Goal: Task Accomplishment & Management: Manage account settings

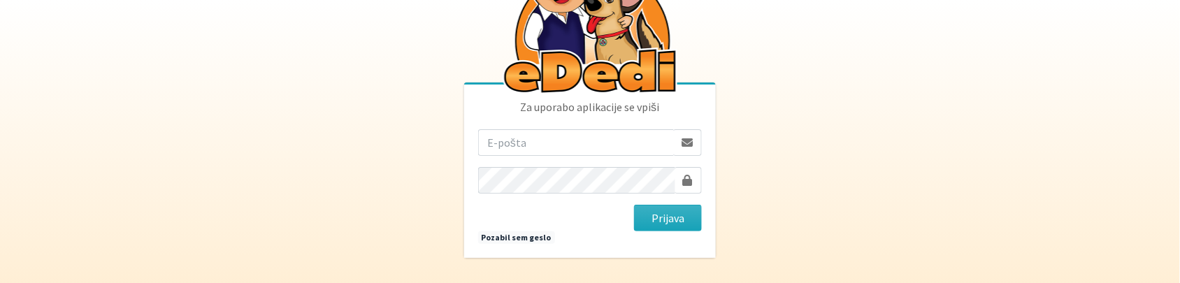
click at [536, 143] on input "email" at bounding box center [576, 142] width 196 height 27
type input "[PERSON_NAME][EMAIL_ADDRESS][DOMAIN_NAME]"
click at [679, 217] on button "Prijava" at bounding box center [668, 218] width 68 height 27
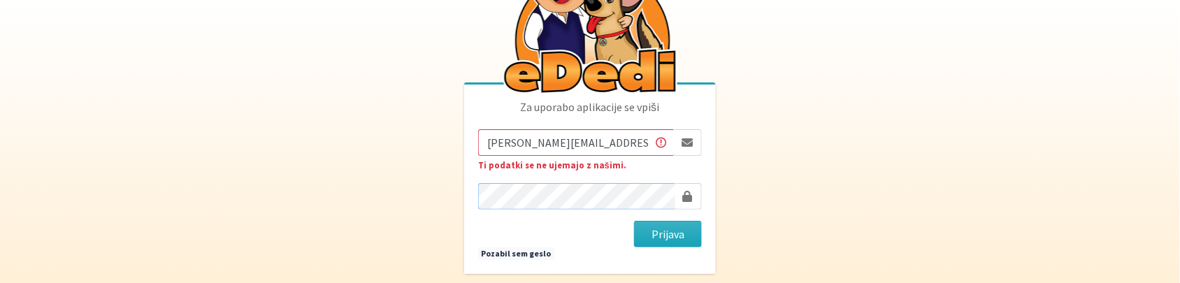
click at [634, 221] on button "Prijava" at bounding box center [668, 234] width 68 height 27
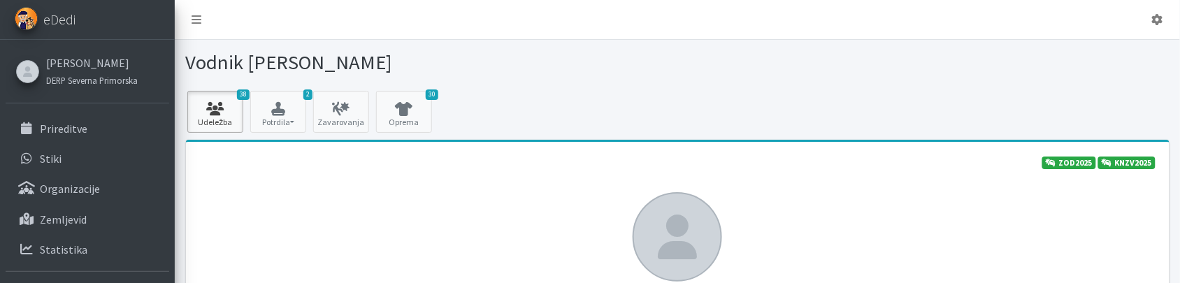
click at [221, 112] on icon at bounding box center [216, 109] width 48 height 14
click at [194, 19] on icon at bounding box center [197, 19] width 10 height 11
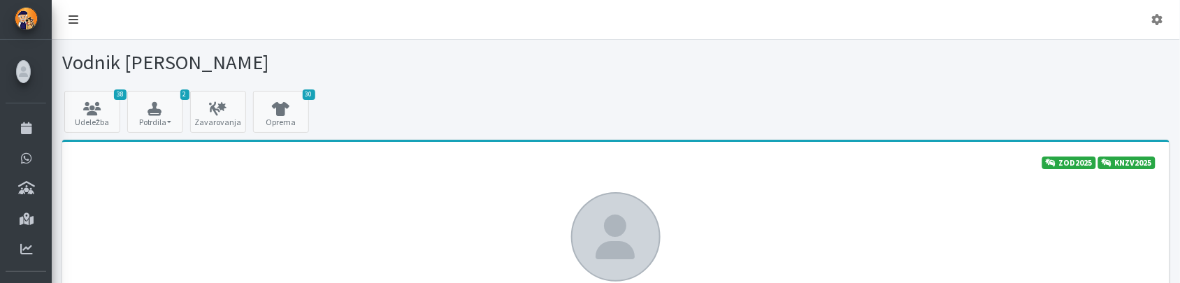
click at [77, 20] on icon at bounding box center [74, 19] width 10 height 11
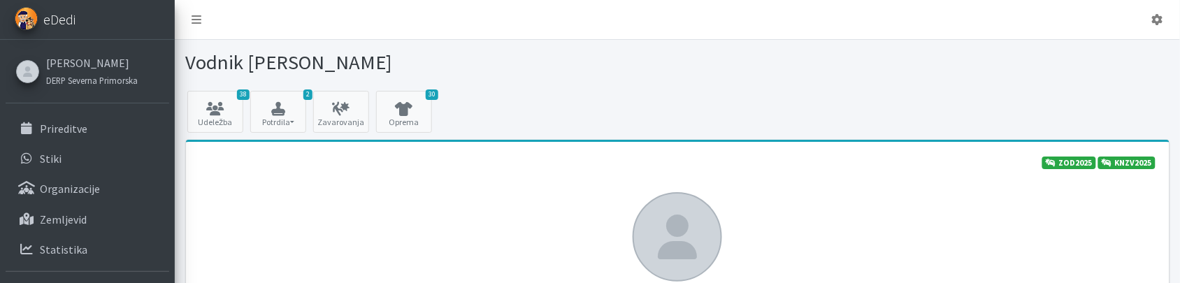
click at [60, 19] on span "eDedi" at bounding box center [59, 19] width 32 height 21
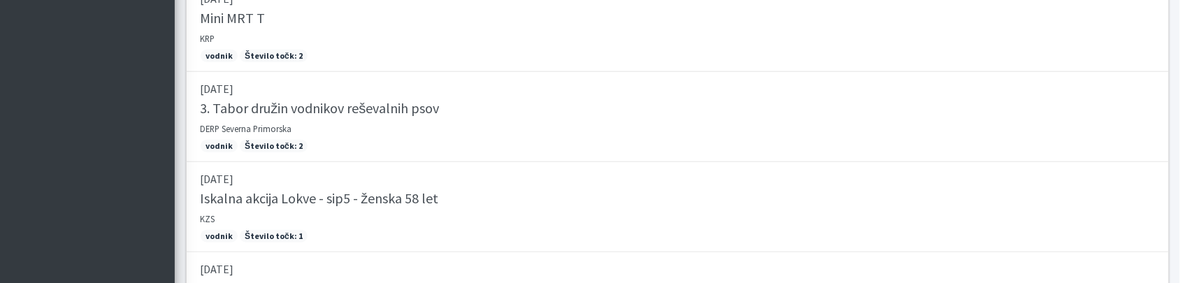
scroll to position [1658, 0]
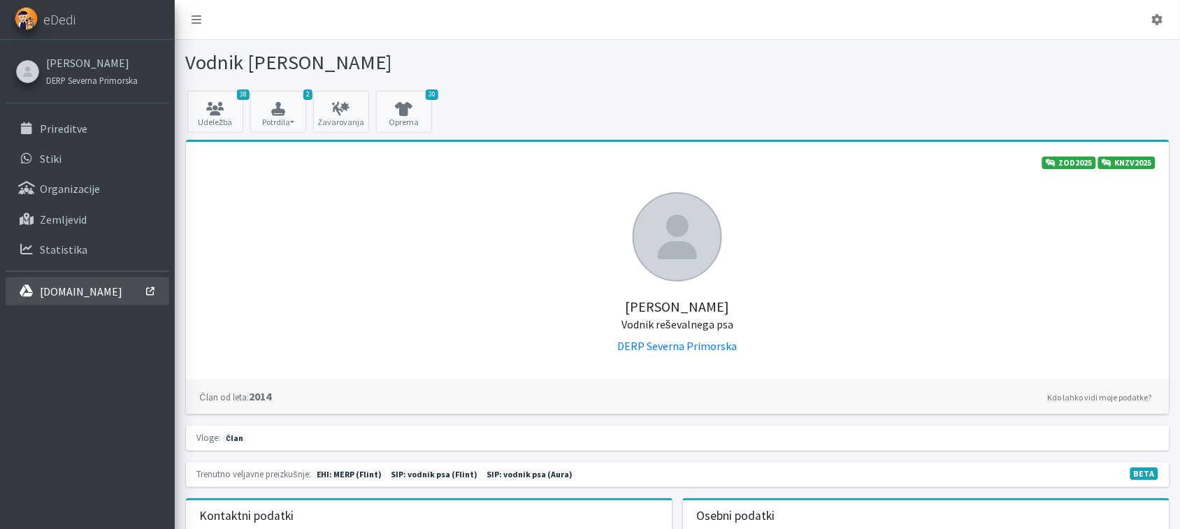
click at [75, 282] on p "[DOMAIN_NAME]" at bounding box center [81, 292] width 82 height 14
